Goal: Task Accomplishment & Management: Manage account settings

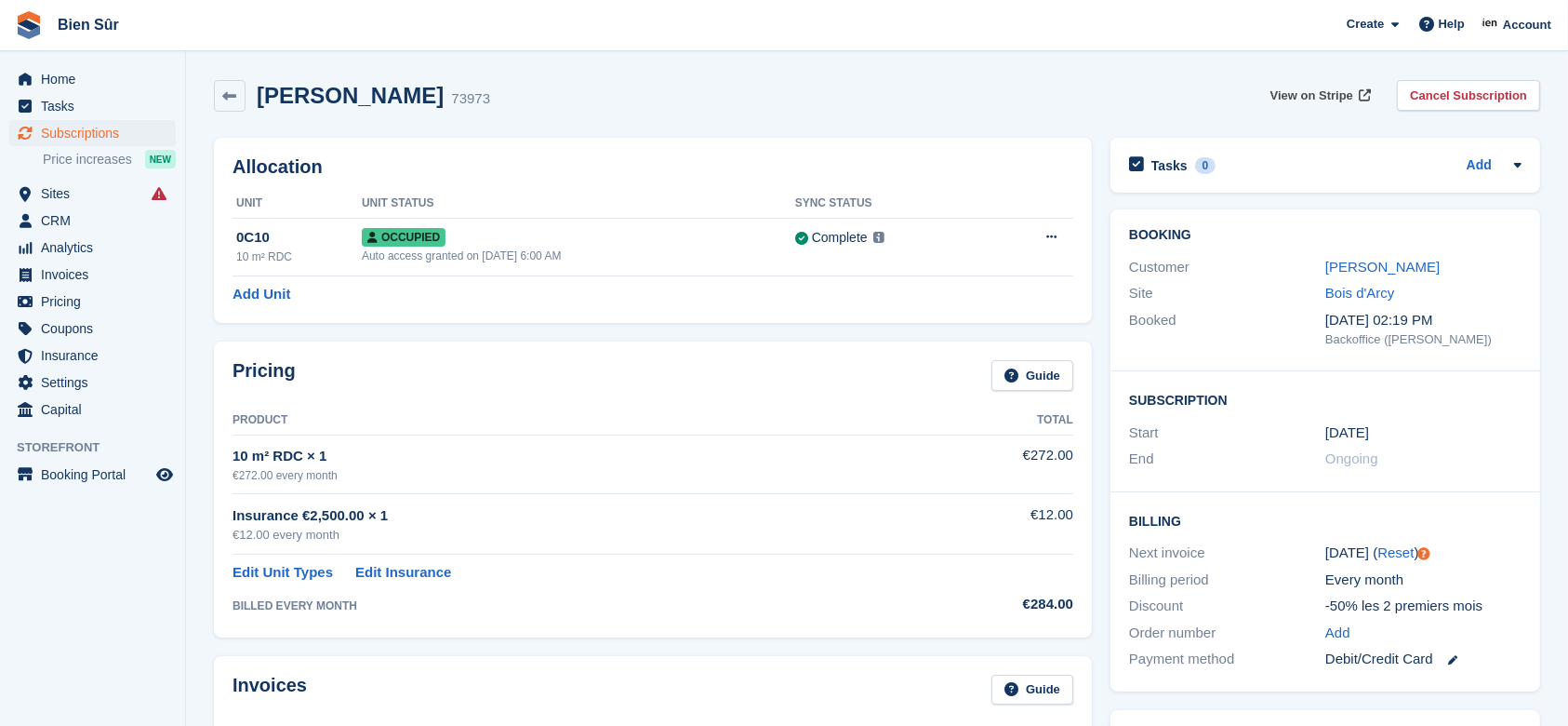
click at [1323, 93] on span "View on Stripe" at bounding box center [1311, 96] width 83 height 19
click at [1344, 96] on span "View on Stripe" at bounding box center [1311, 96] width 83 height 19
click at [69, 197] on span "Sites" at bounding box center [97, 193] width 112 height 26
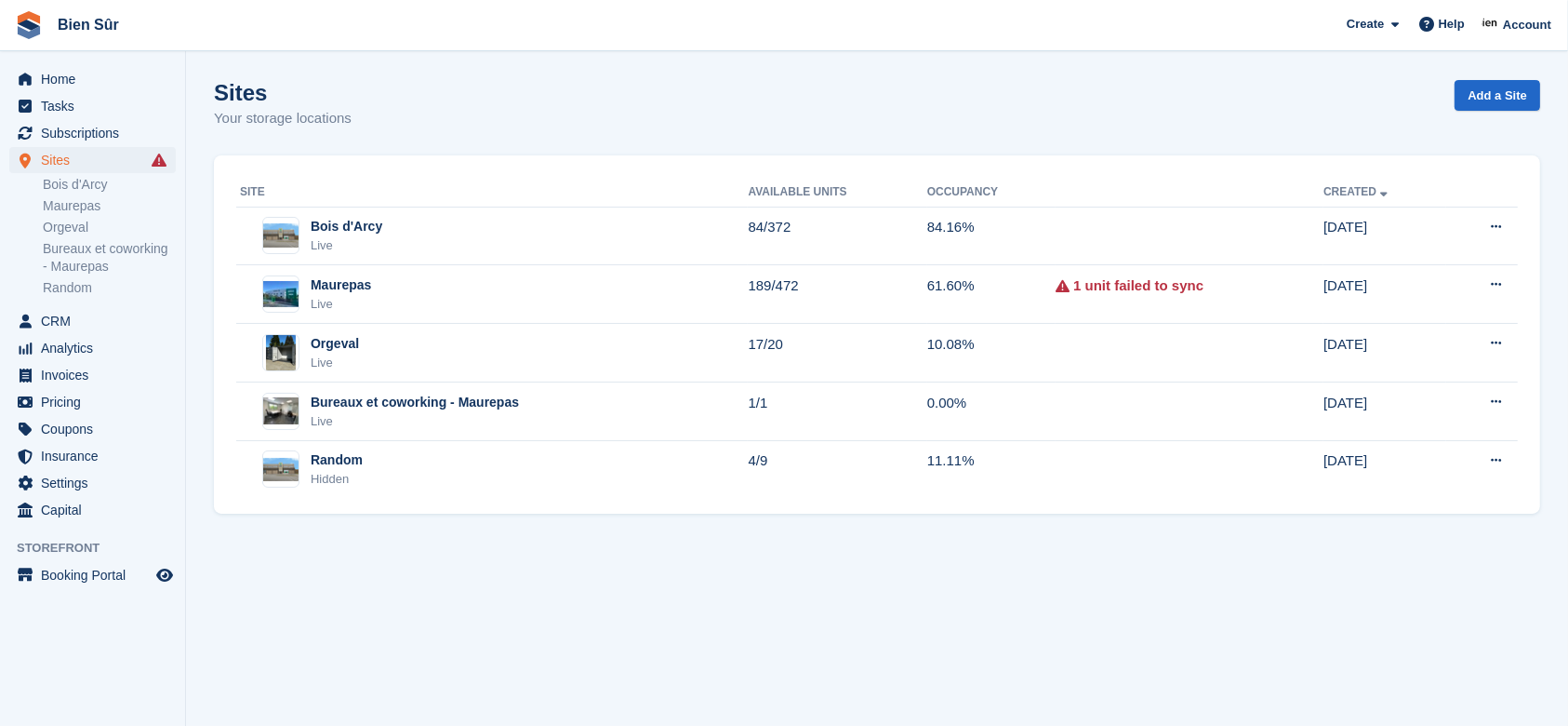
click at [394, 350] on div "Orgeval Live" at bounding box center [493, 353] width 507 height 38
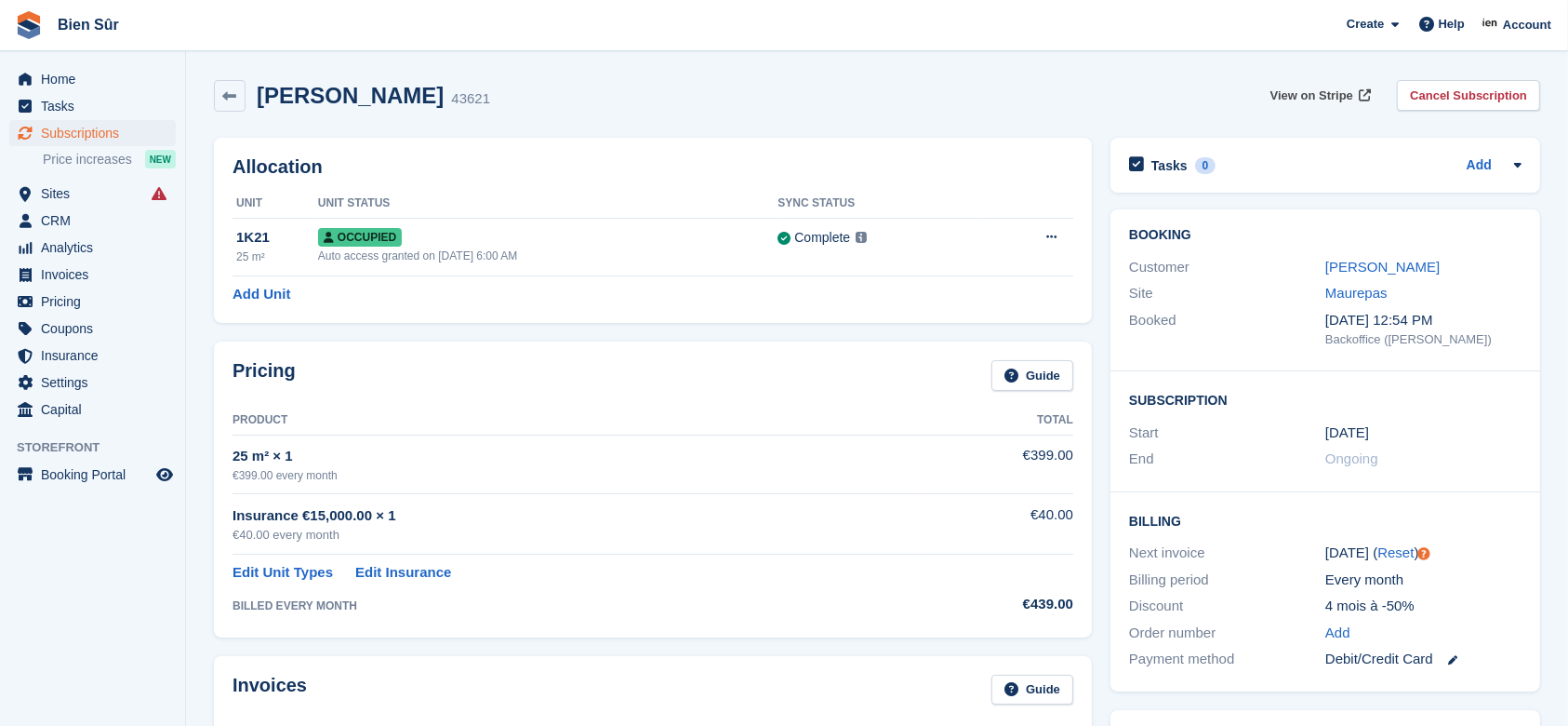
click at [1334, 88] on span "View on Stripe" at bounding box center [1311, 96] width 83 height 19
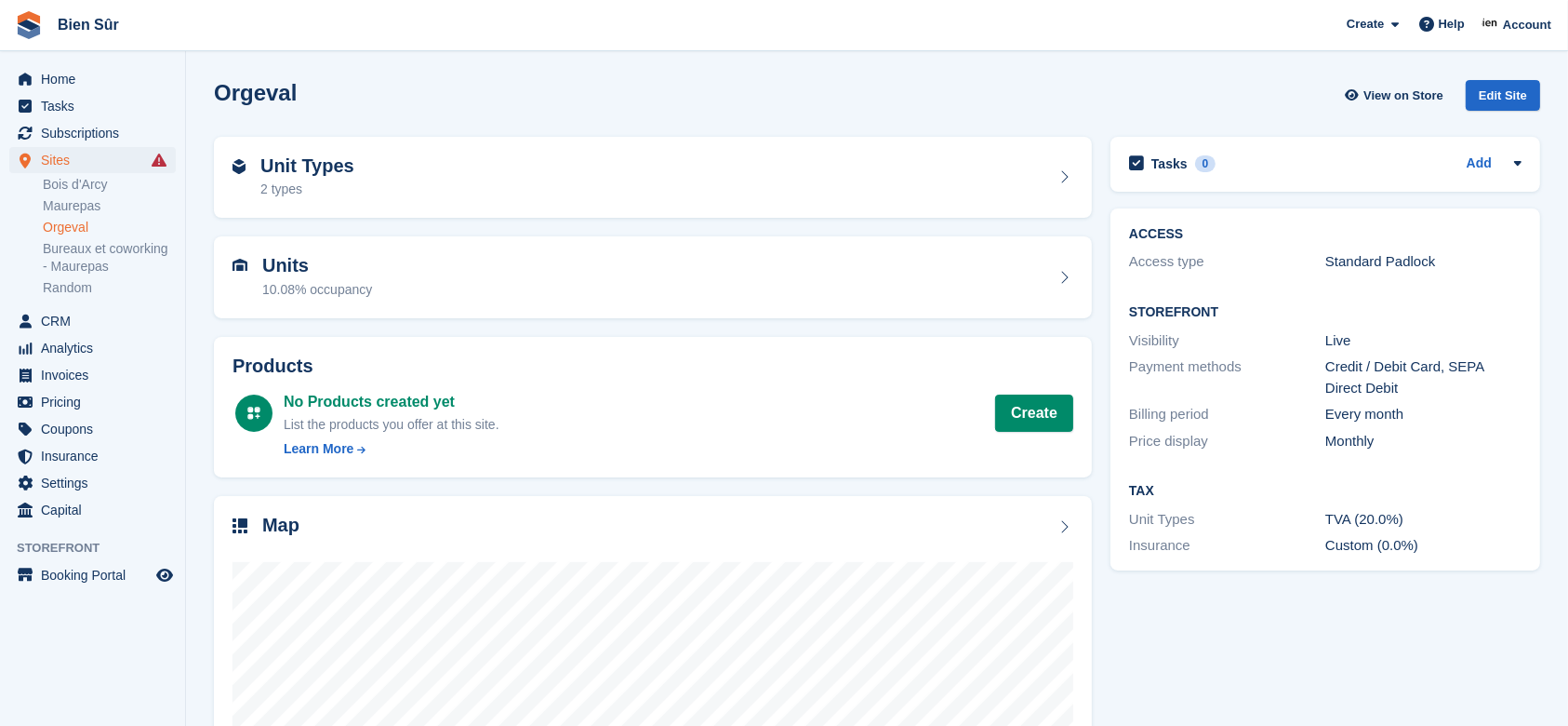
click at [433, 179] on div "Unit Types 2 types" at bounding box center [653, 177] width 840 height 45
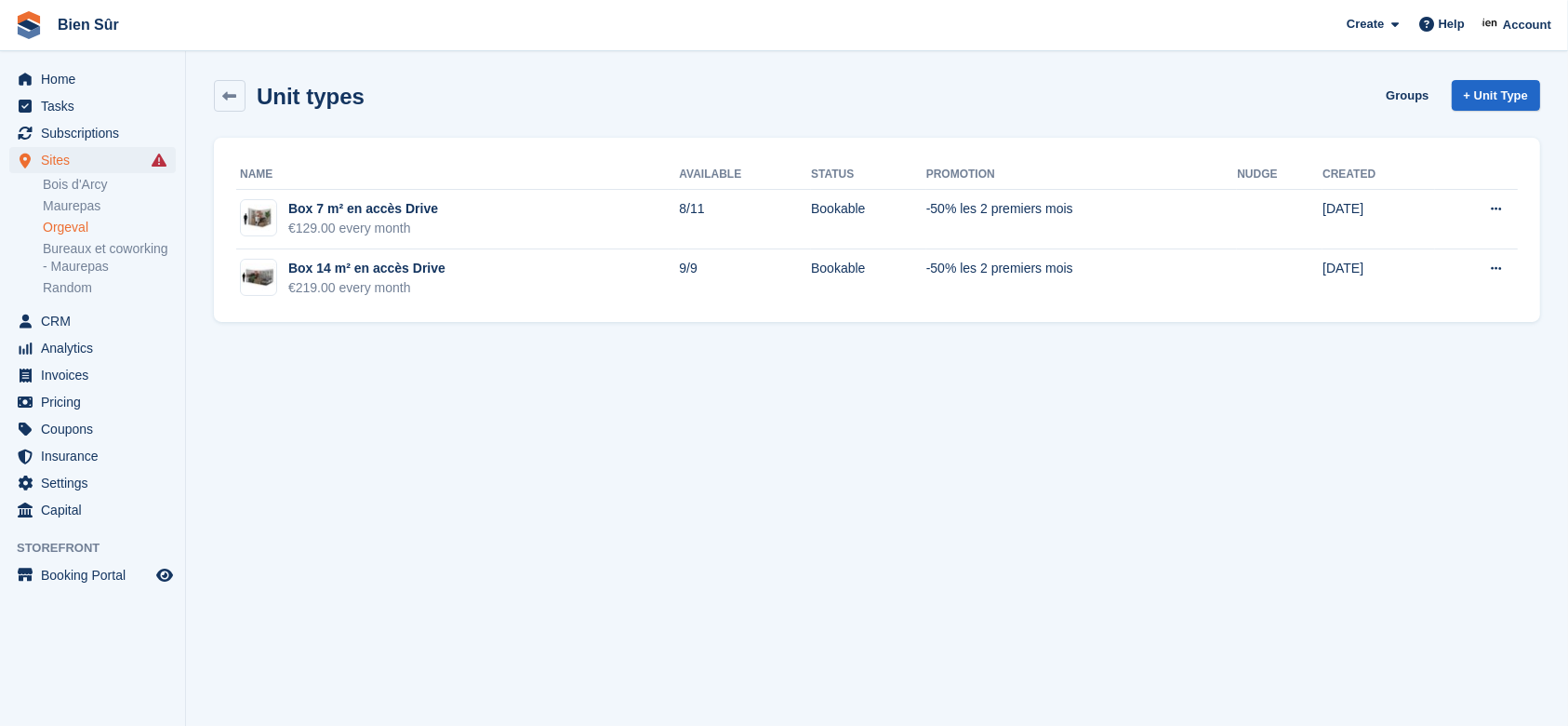
click at [927, 444] on section "Unit types Groups + Unit Type Name Available Status Promotion Nudge Created Box…" at bounding box center [876, 363] width 1382 height 726
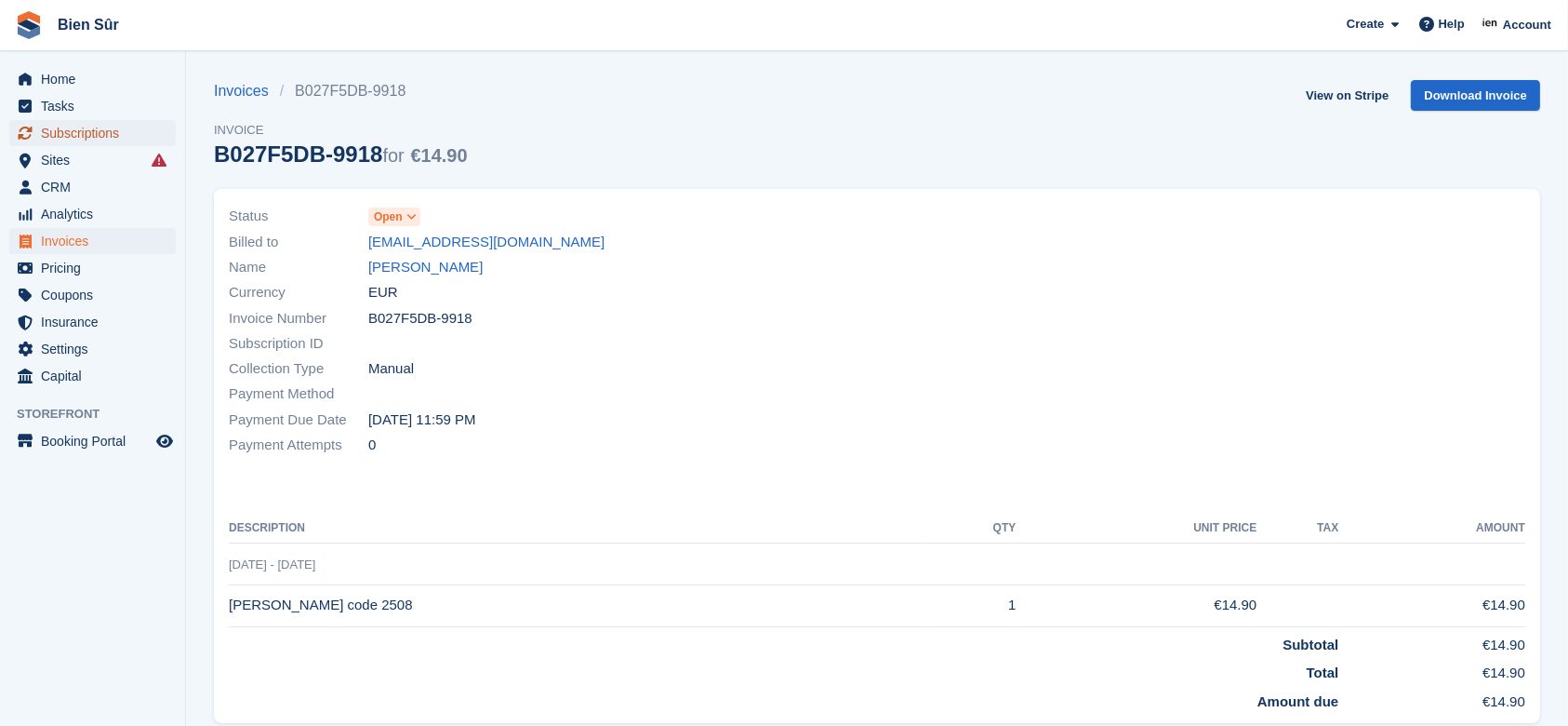
click at [94, 139] on span "Subscriptions" at bounding box center [97, 132] width 112 height 26
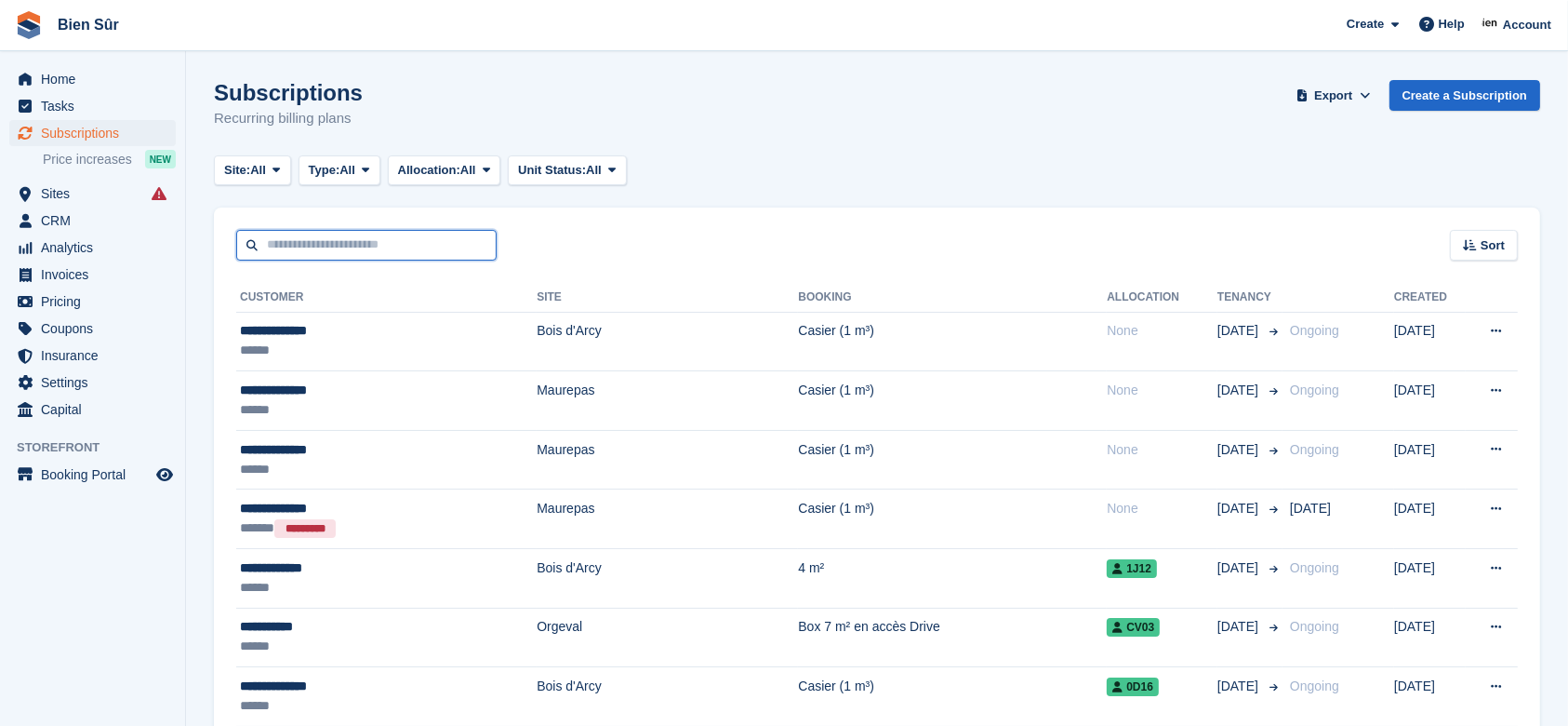
click at [262, 242] on input "text" at bounding box center [366, 245] width 261 height 30
type input "******"
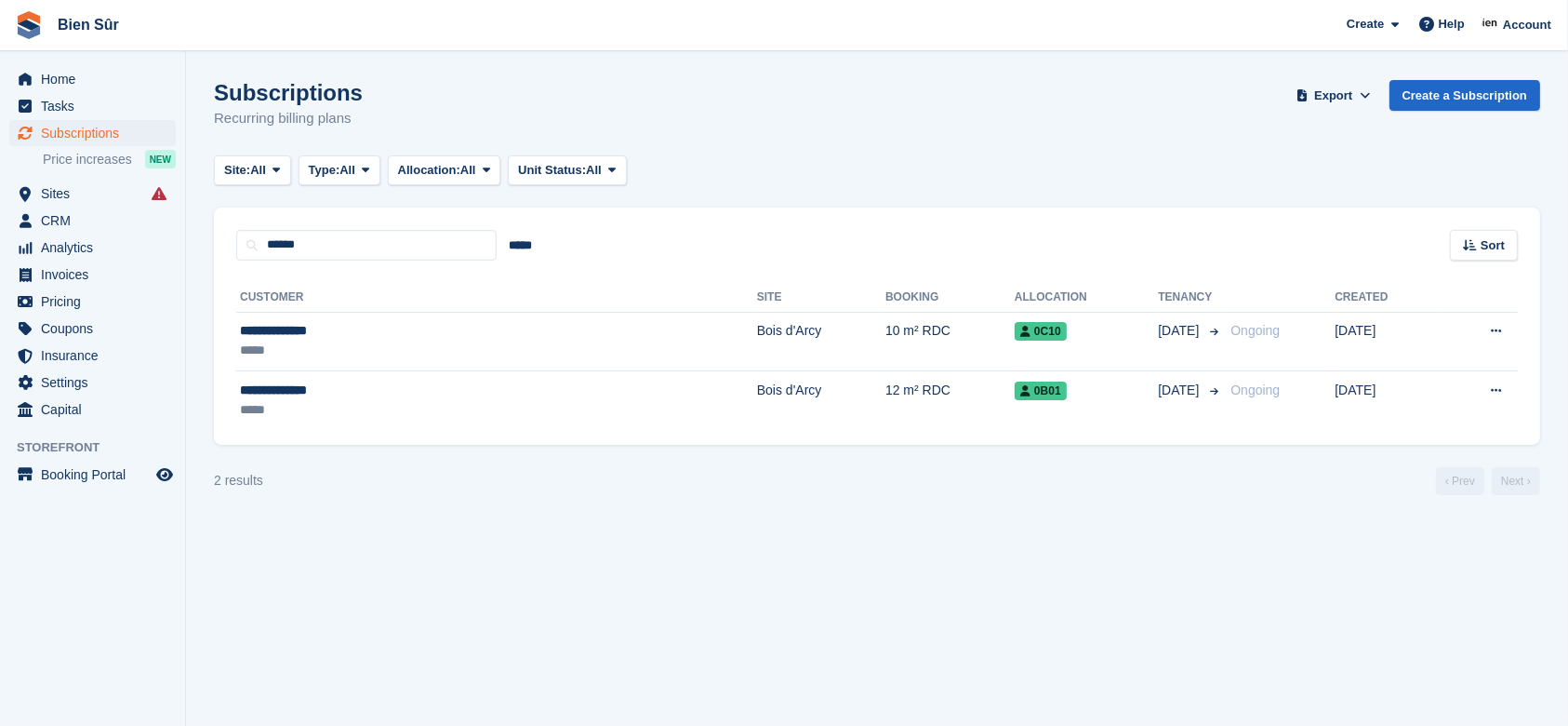
click at [435, 406] on div "*****" at bounding box center [369, 410] width 259 height 20
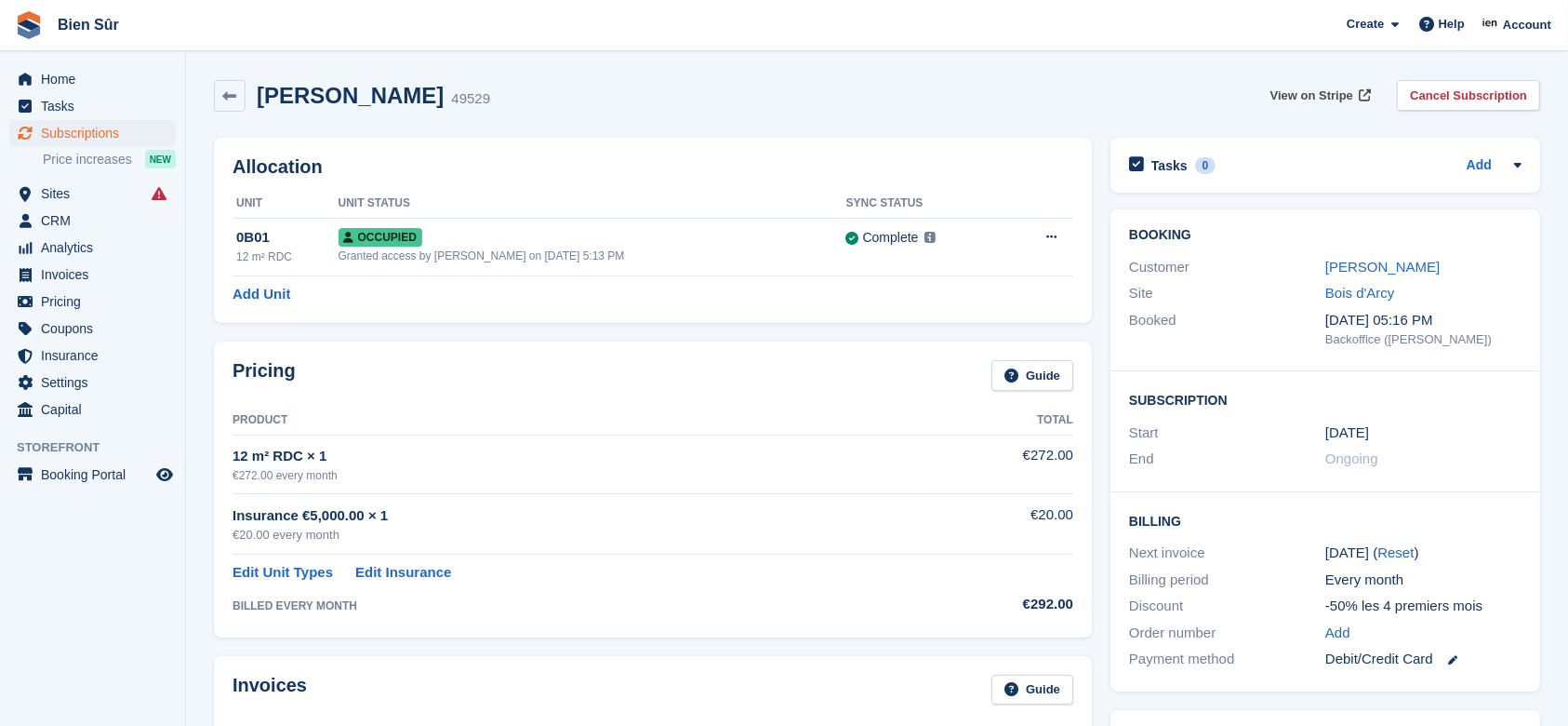
click at [1294, 101] on span "View on Stripe" at bounding box center [1311, 96] width 83 height 19
